Goal: Task Accomplishment & Management: Manage account settings

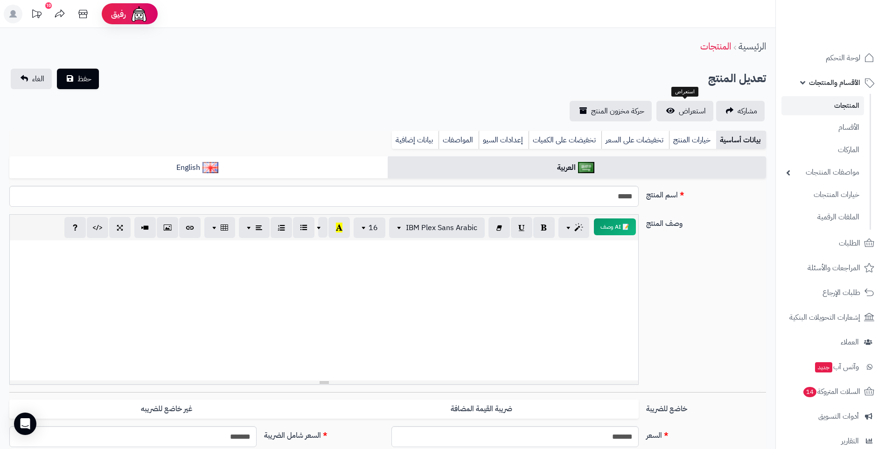
select select
click at [860, 247] on link "الطلبات" at bounding box center [830, 243] width 98 height 22
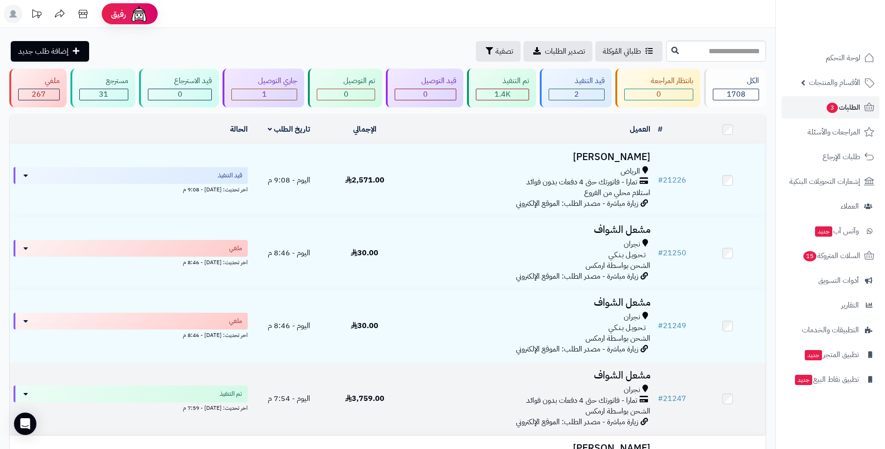
click at [391, 399] on td "3,759.00" at bounding box center [365, 398] width 76 height 72
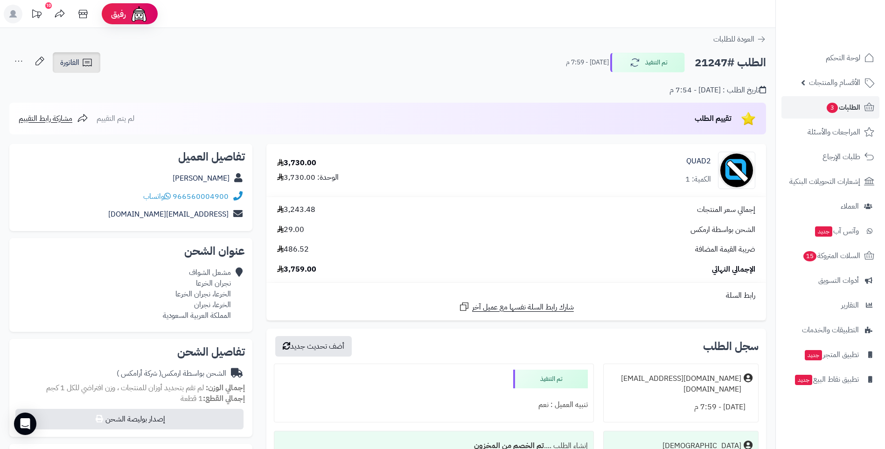
click at [88, 66] on icon at bounding box center [87, 62] width 11 height 11
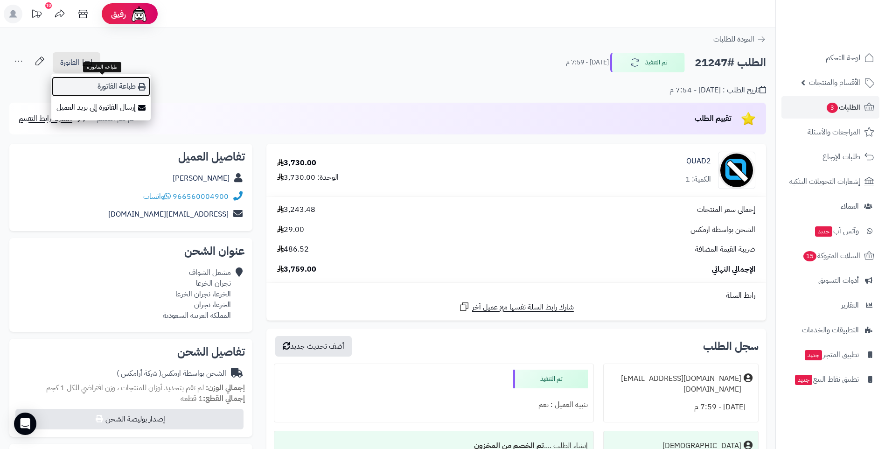
click at [113, 90] on link "طباعة الفاتورة" at bounding box center [100, 86] width 99 height 21
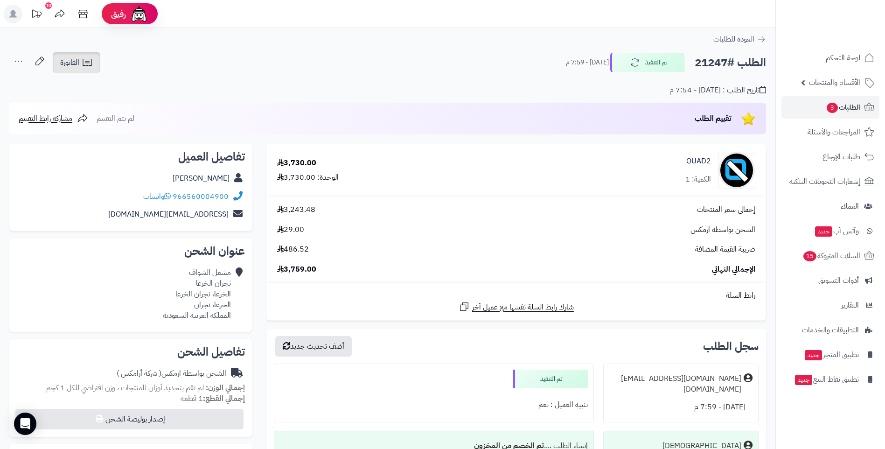
click at [90, 61] on icon at bounding box center [87, 62] width 11 height 11
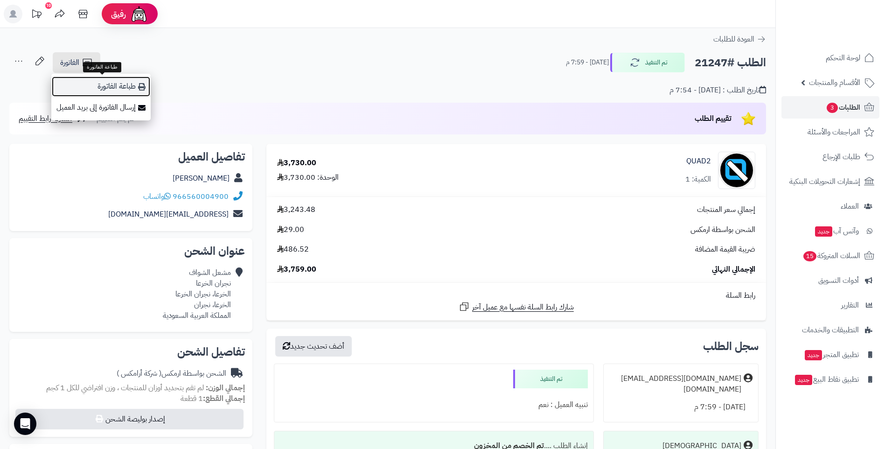
click at [112, 87] on link "طباعة الفاتورة" at bounding box center [100, 86] width 99 height 21
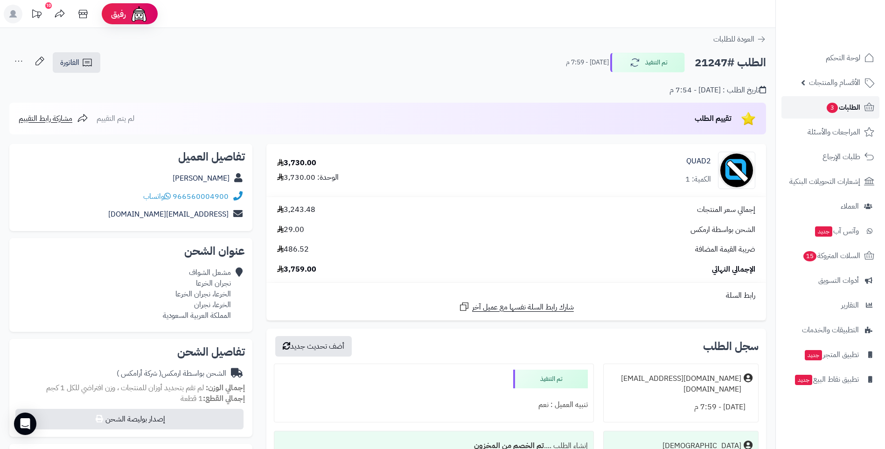
click at [846, 107] on span "الطلبات 3" at bounding box center [843, 107] width 35 height 13
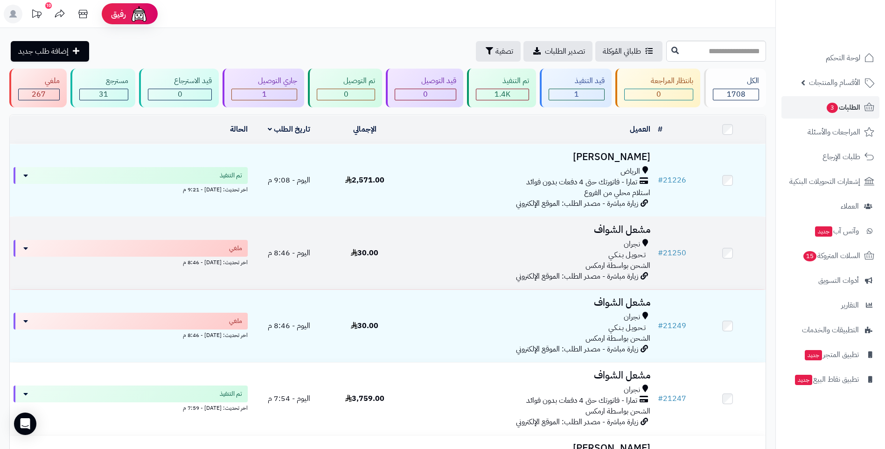
click at [410, 254] on div "تـحـويـل بـنـكـي" at bounding box center [528, 255] width 244 height 11
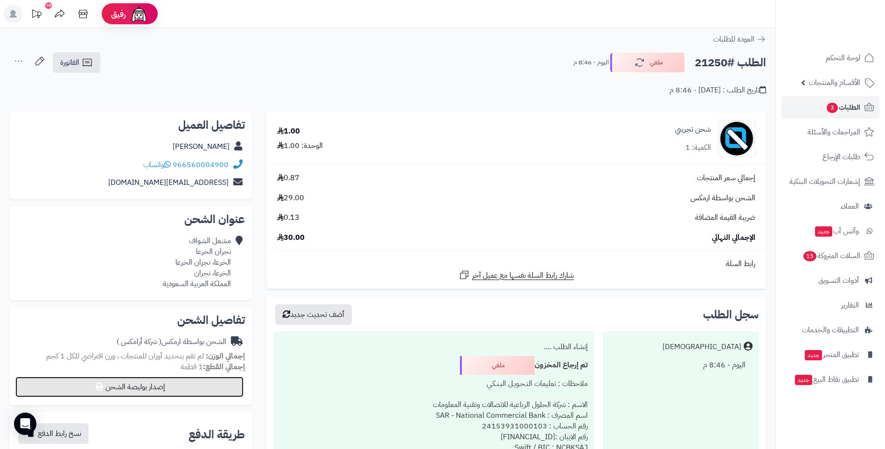
click at [161, 386] on button "إصدار بوليصة الشحن" at bounding box center [129, 386] width 228 height 21
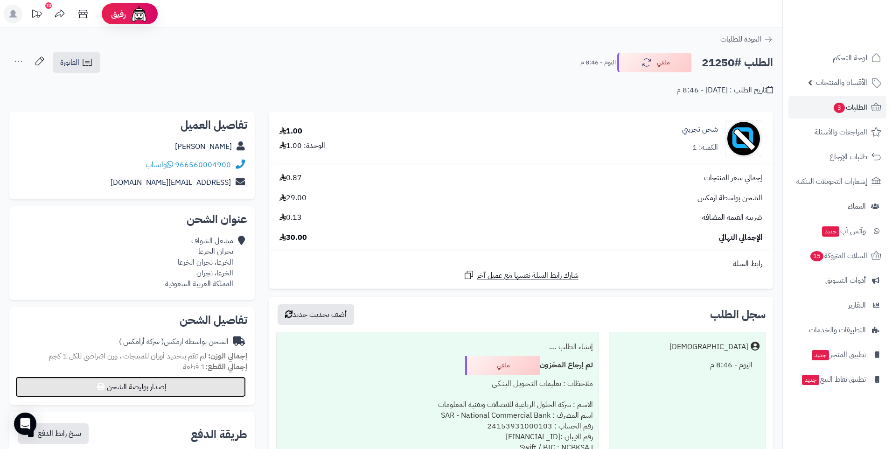
select select "******"
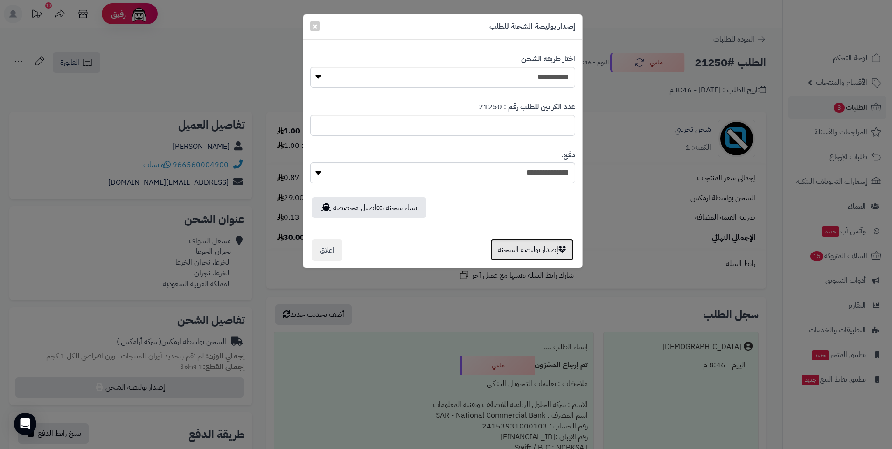
click at [525, 251] on button "إصدار بوليصة الشحنة" at bounding box center [531, 249] width 83 height 21
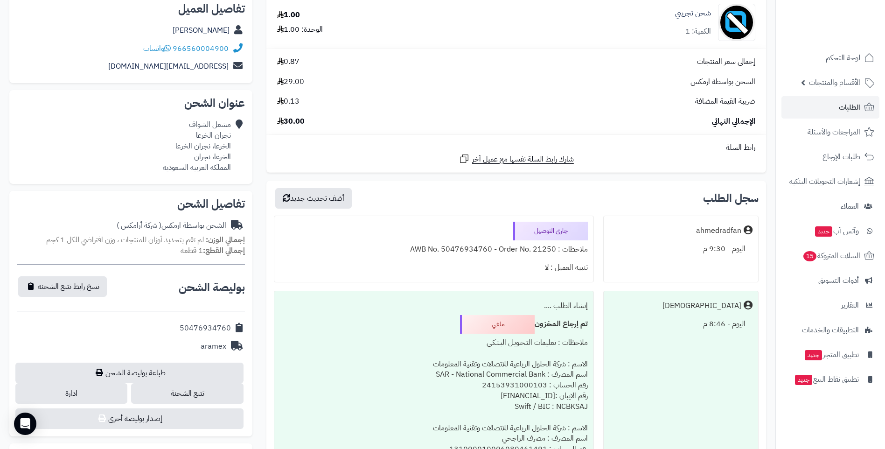
scroll to position [135, 0]
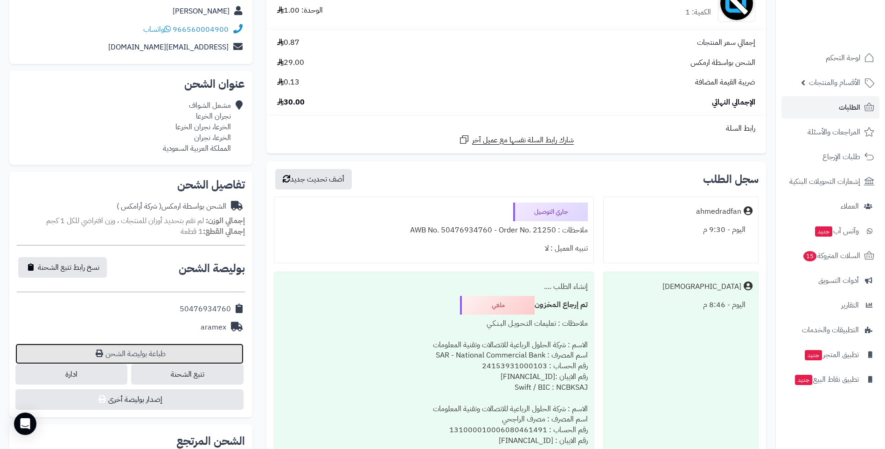
click at [136, 354] on link "طباعة بوليصة الشحن" at bounding box center [129, 353] width 228 height 21
click at [867, 107] on icon at bounding box center [868, 107] width 11 height 11
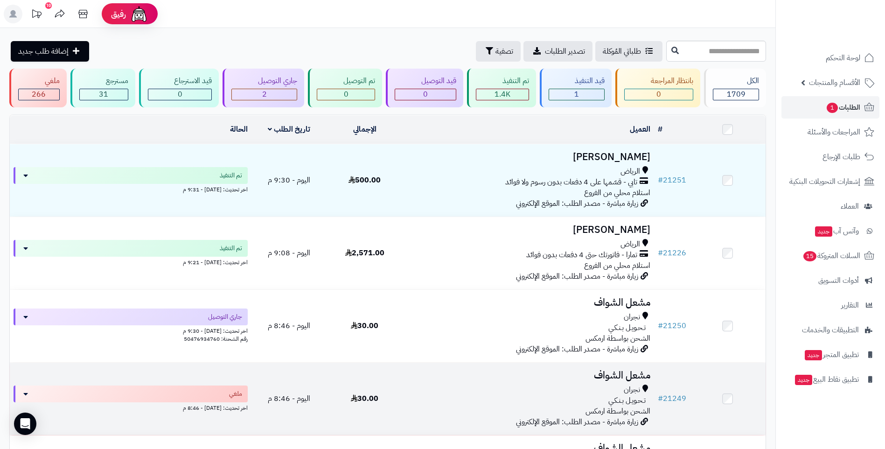
click at [402, 397] on td "30.00" at bounding box center [365, 398] width 76 height 72
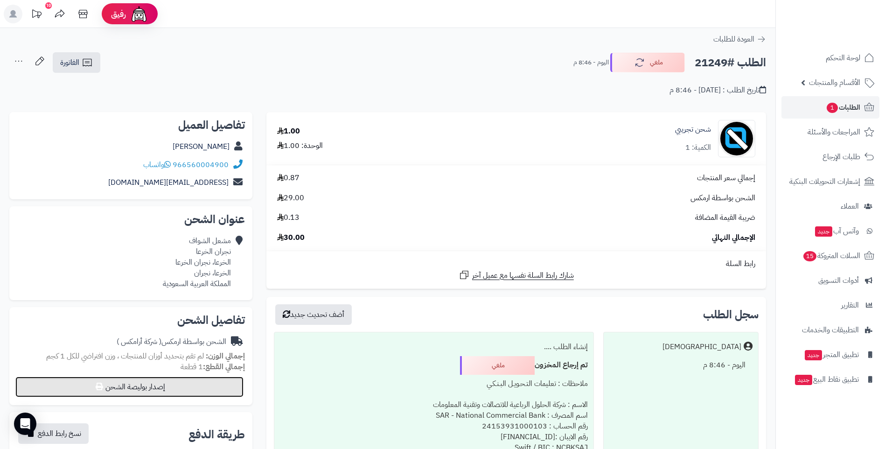
click at [158, 389] on button "إصدار بوليصة الشحن" at bounding box center [129, 386] width 228 height 21
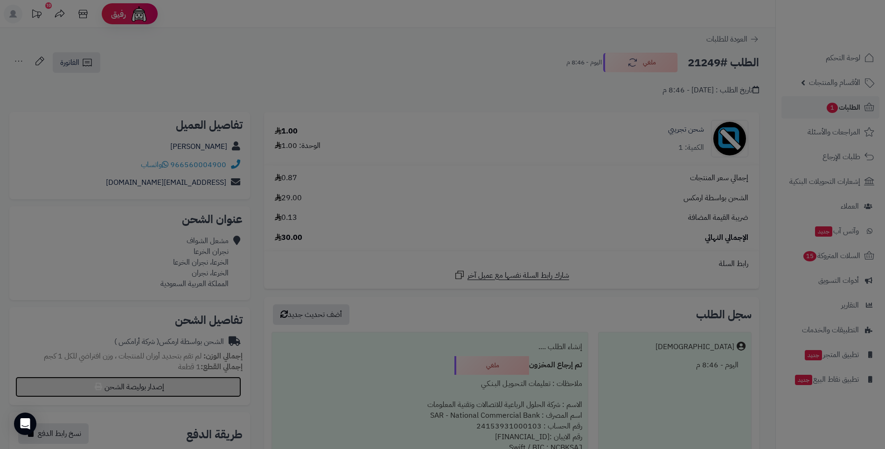
select select "******"
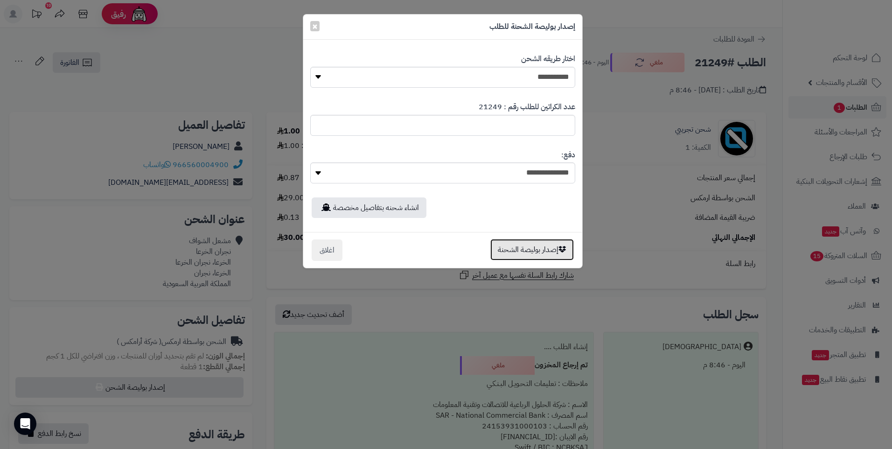
click at [534, 252] on button "إصدار بوليصة الشحنة" at bounding box center [531, 249] width 83 height 21
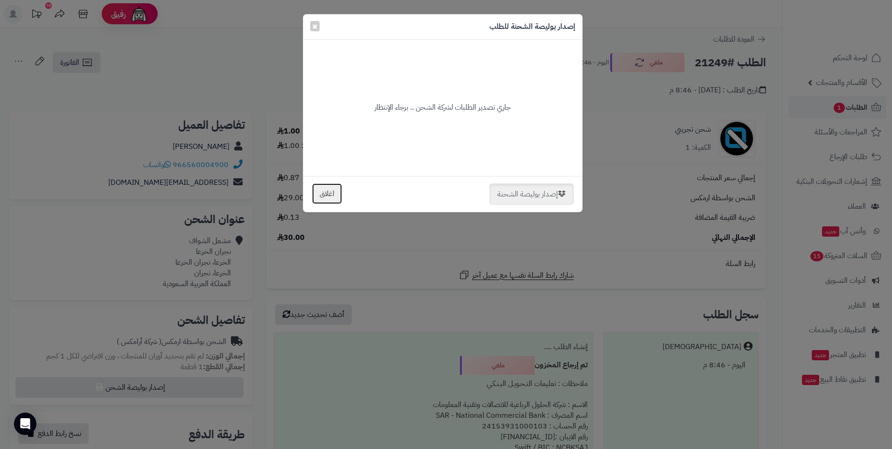
click at [331, 195] on button "اغلاق" at bounding box center [327, 193] width 31 height 21
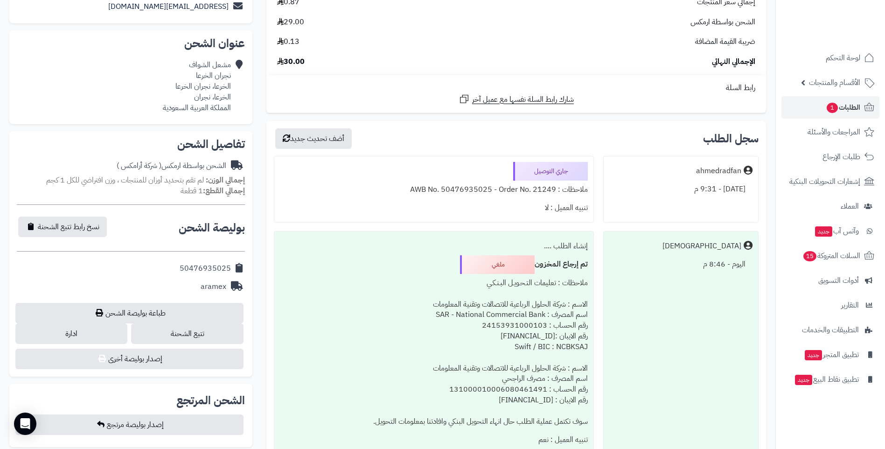
scroll to position [178, 0]
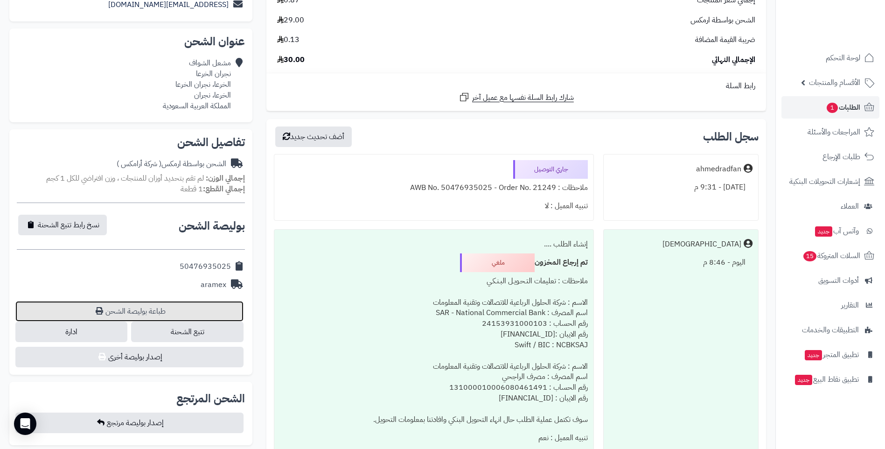
click at [148, 309] on link "طباعة بوليصة الشحن" at bounding box center [129, 311] width 228 height 21
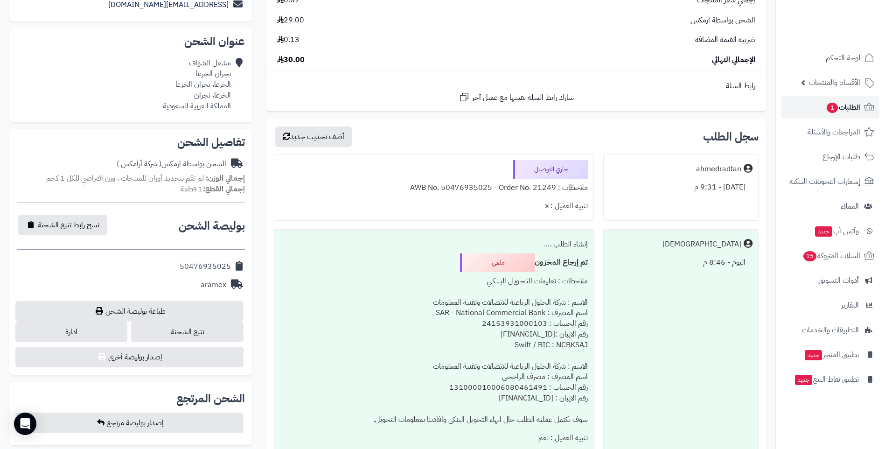
click at [842, 106] on span "الطلبات 1" at bounding box center [843, 107] width 35 height 13
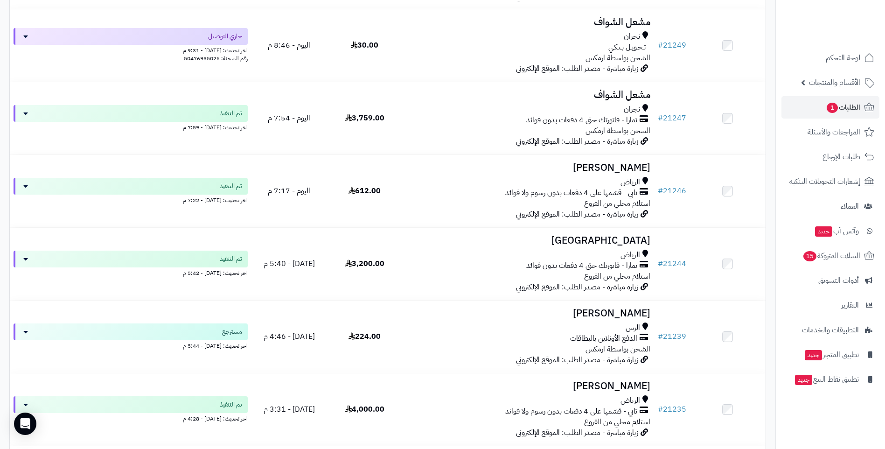
scroll to position [345, 0]
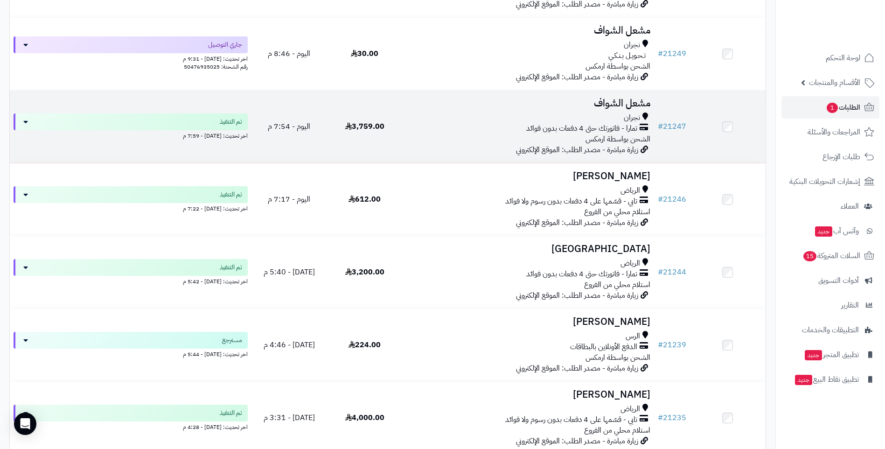
click at [420, 117] on div "نجران" at bounding box center [528, 117] width 244 height 11
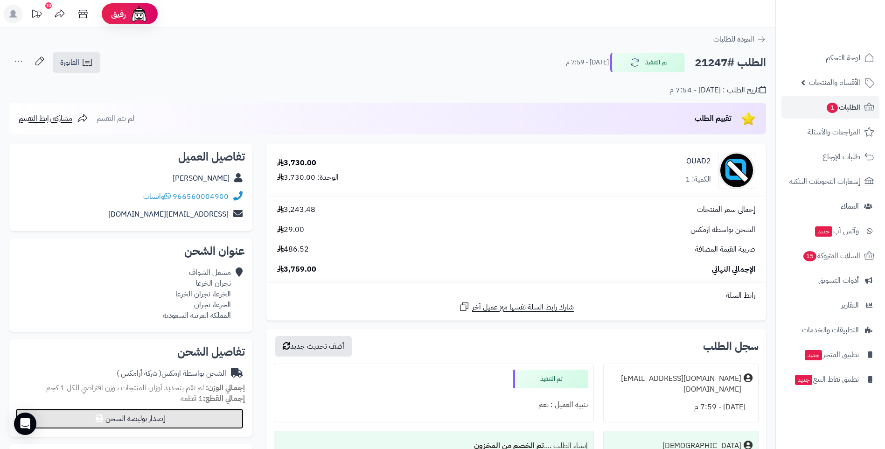
click at [150, 420] on button "إصدار بوليصة الشحن" at bounding box center [129, 418] width 228 height 21
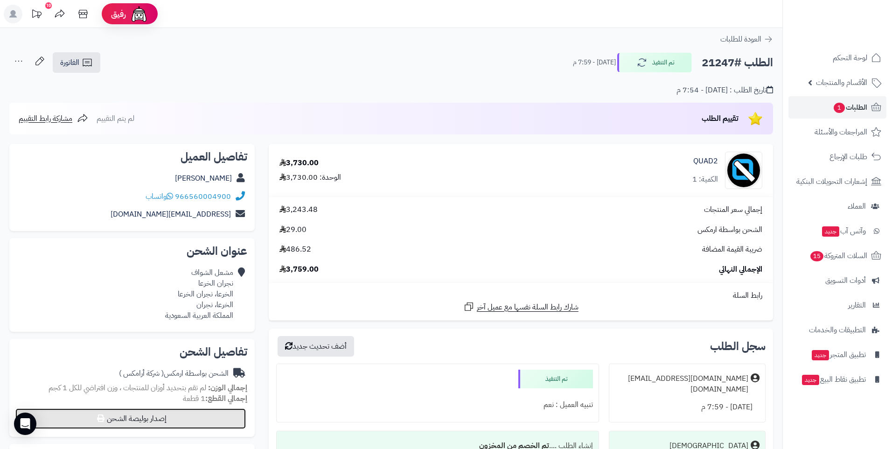
select select "******"
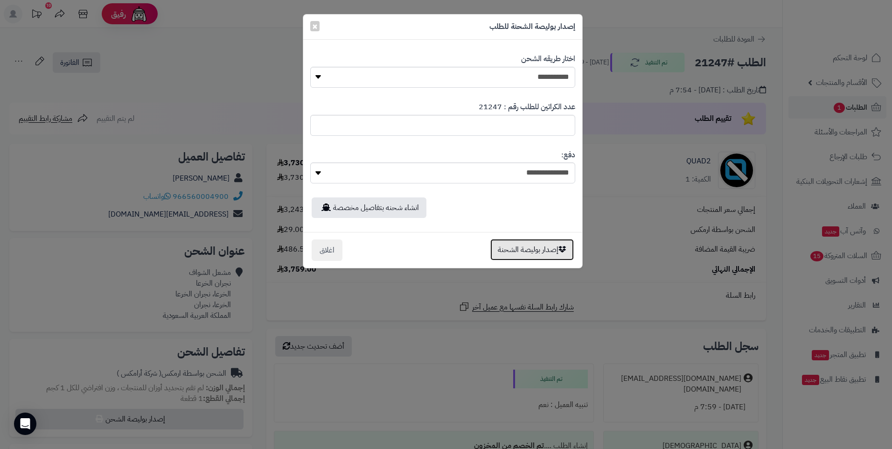
click at [548, 251] on button "إصدار بوليصة الشحنة" at bounding box center [531, 249] width 83 height 21
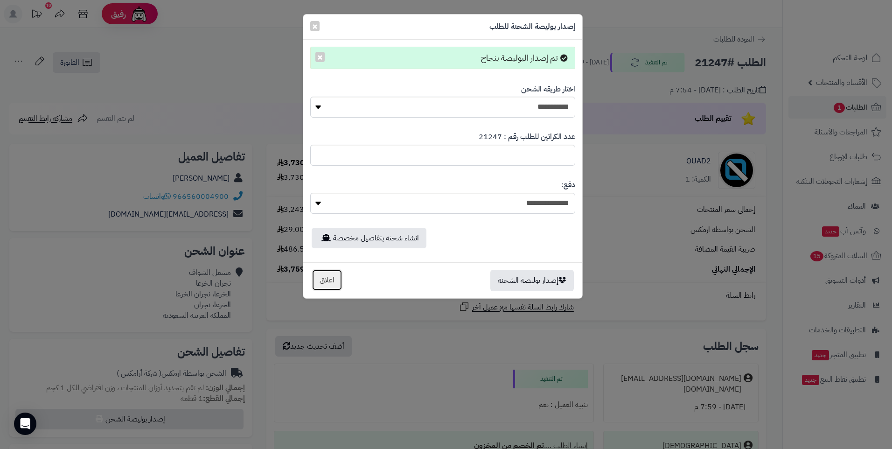
click at [326, 284] on button "اغلاق" at bounding box center [327, 279] width 31 height 21
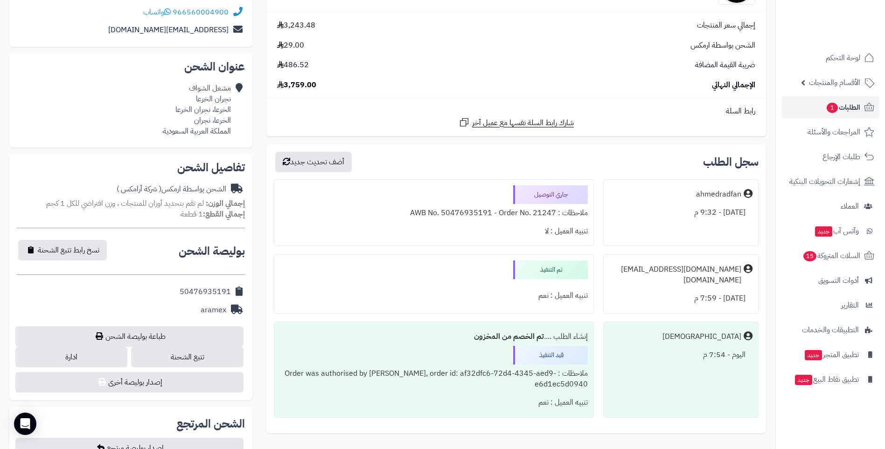
scroll to position [163, 0]
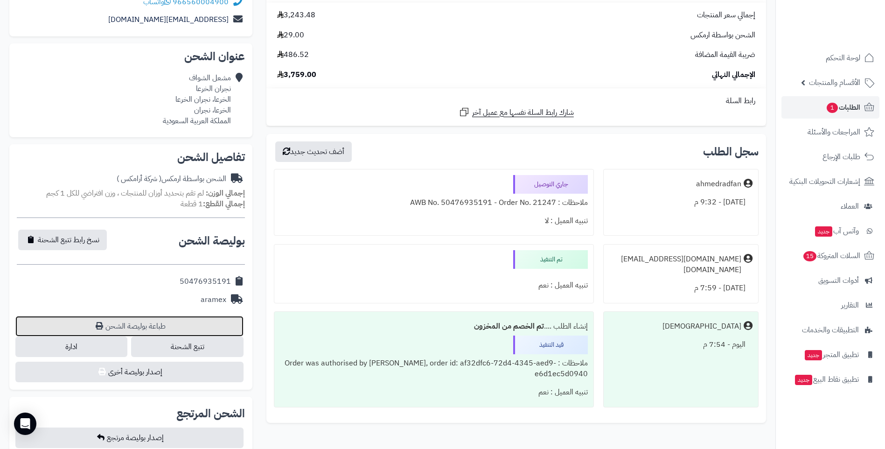
click at [119, 326] on link "طباعة بوليصة الشحن" at bounding box center [129, 326] width 228 height 21
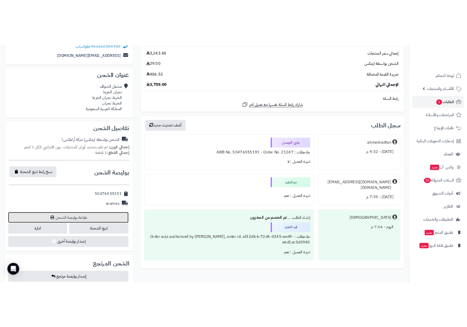
scroll to position [218, 0]
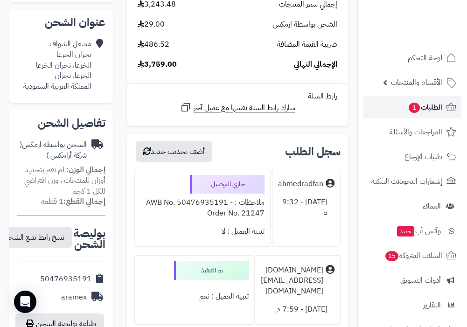
click at [410, 104] on span "1" at bounding box center [415, 108] width 12 height 11
